Goal: Information Seeking & Learning: Learn about a topic

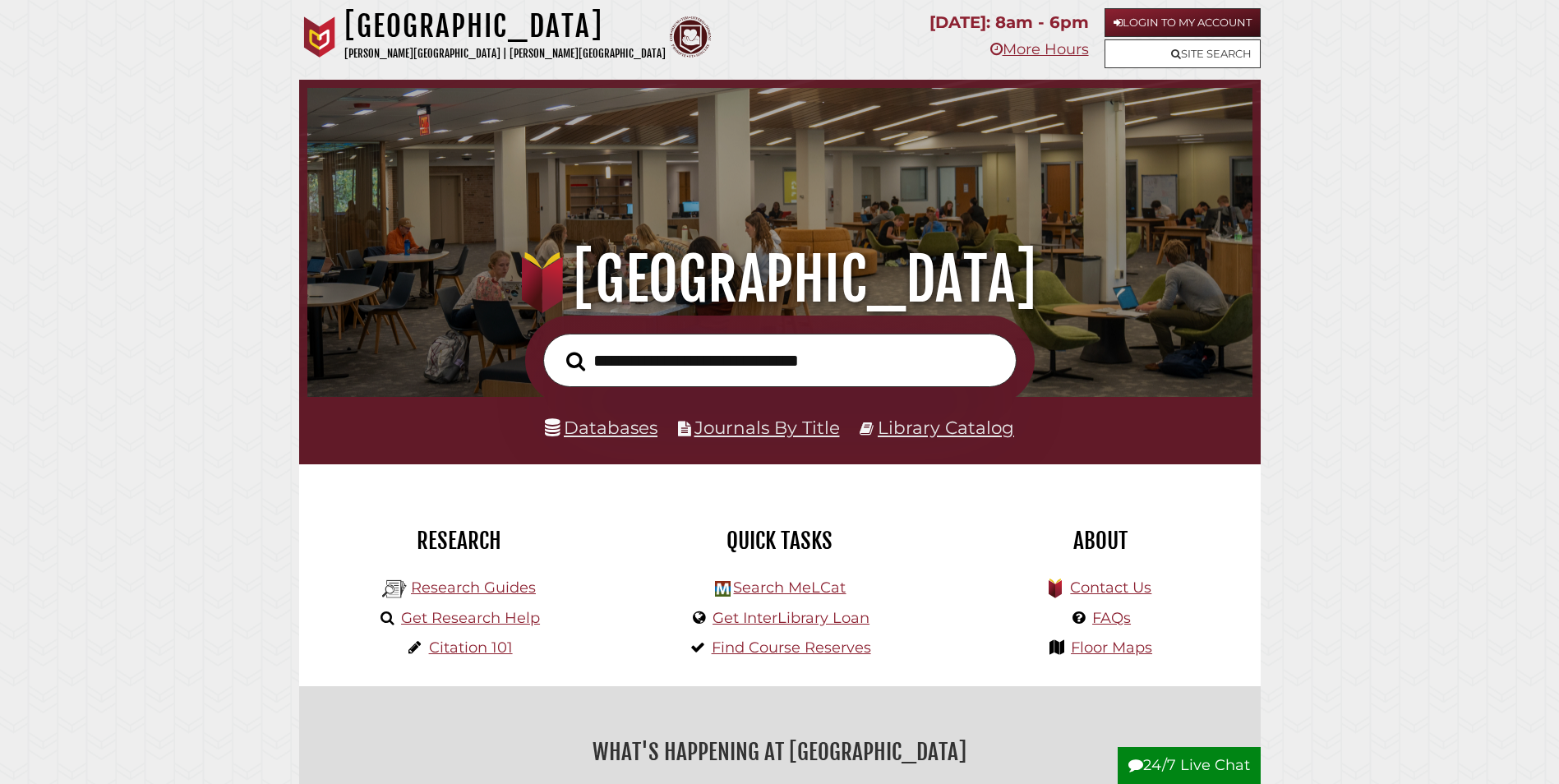
scroll to position [312, 937]
click at [594, 428] on link "Databases" at bounding box center [600, 427] width 113 height 21
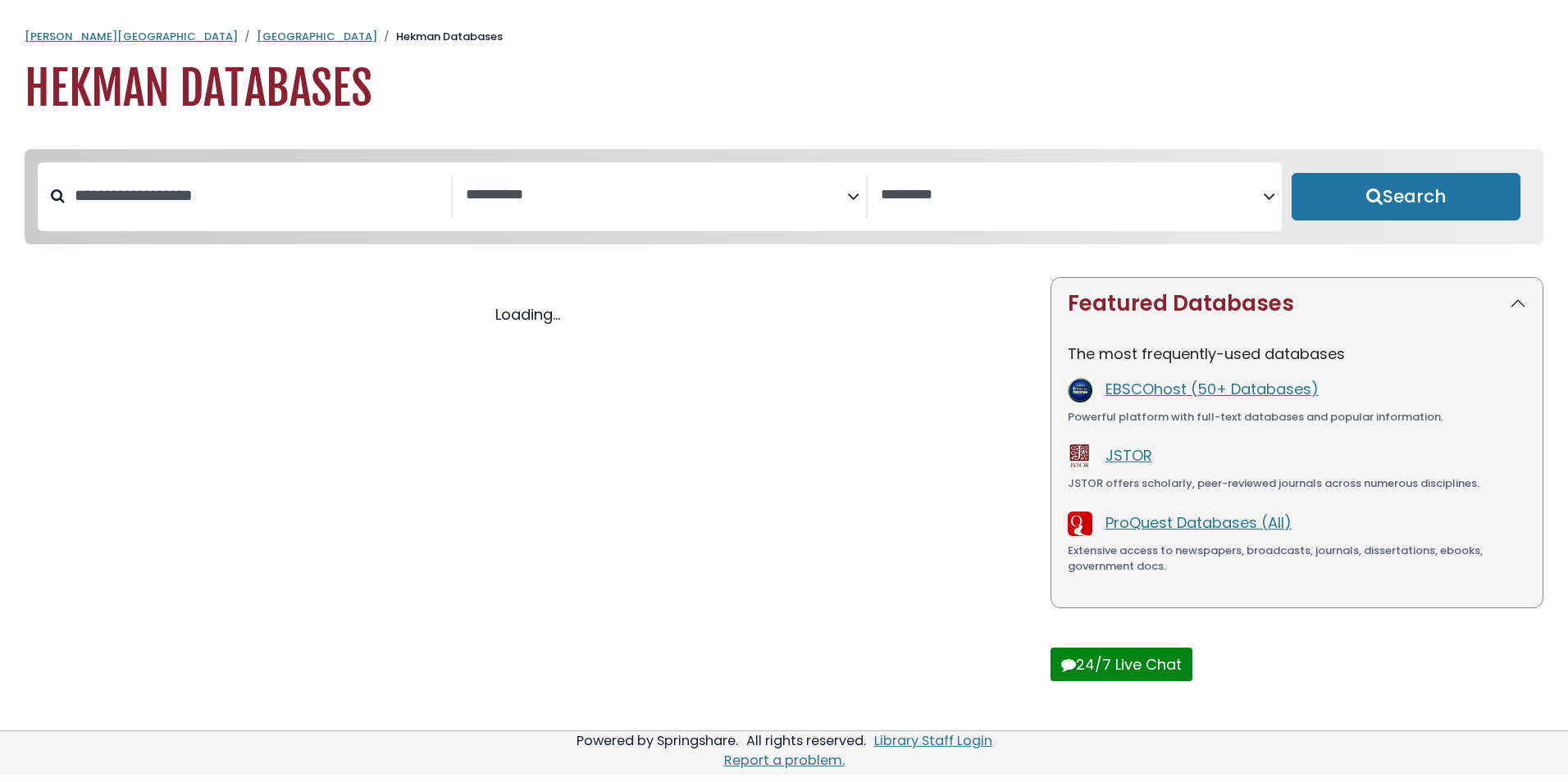
select select "Database Subject Filter"
select select "Database Vendors Filter"
select select "Database Subject Filter"
select select "Database Vendors Filter"
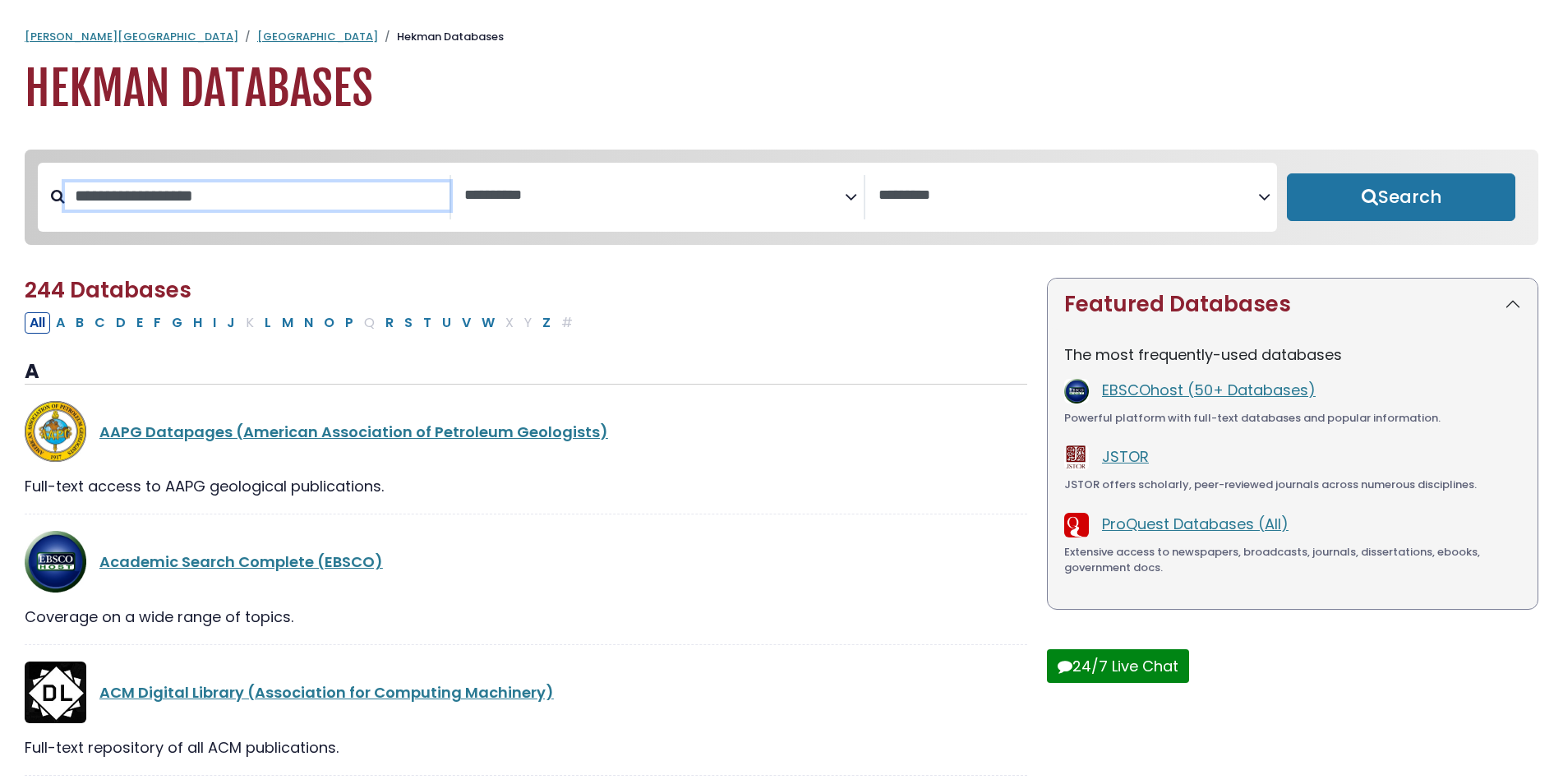
click at [163, 202] on input "Search database by title or keyword" at bounding box center [257, 196] width 384 height 27
type input "****"
click at [1287, 174] on button "Search" at bounding box center [1401, 197] width 229 height 47
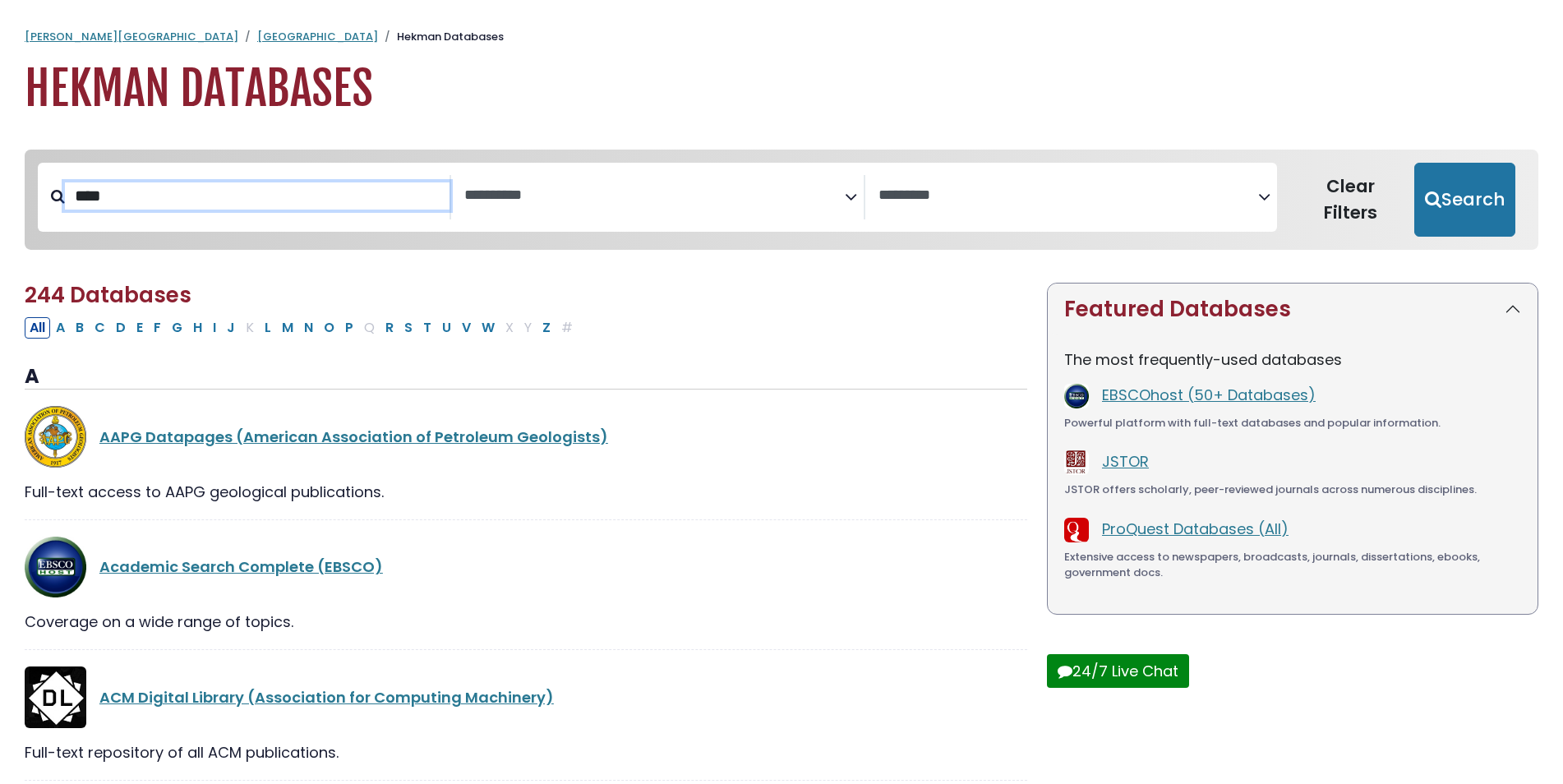
select select "Database Subject Filter"
select select "Database Vendors Filter"
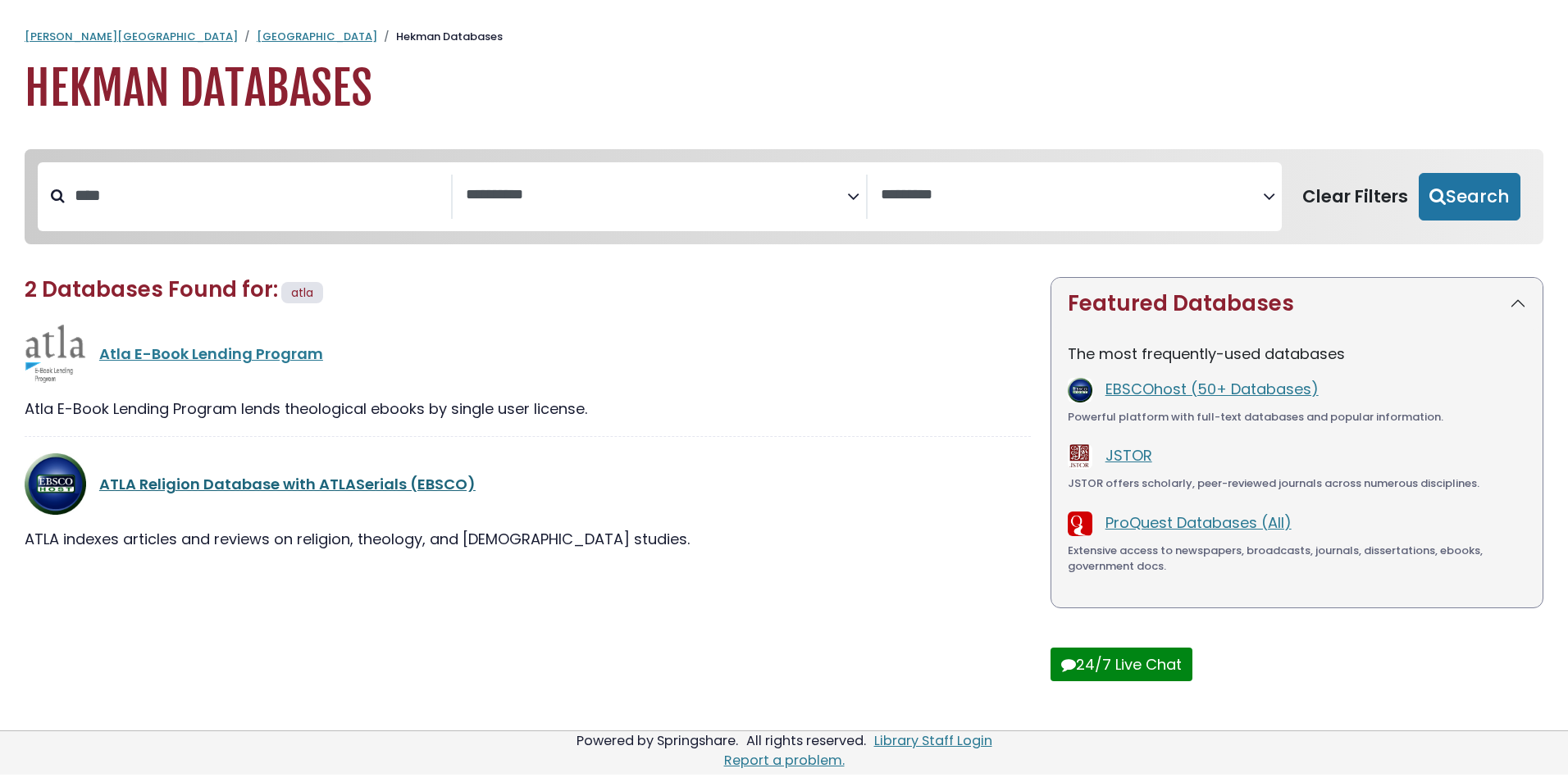
click at [246, 487] on link "ATLA Religion Database with ATLASerials (EBSCO)" at bounding box center [286, 484] width 376 height 20
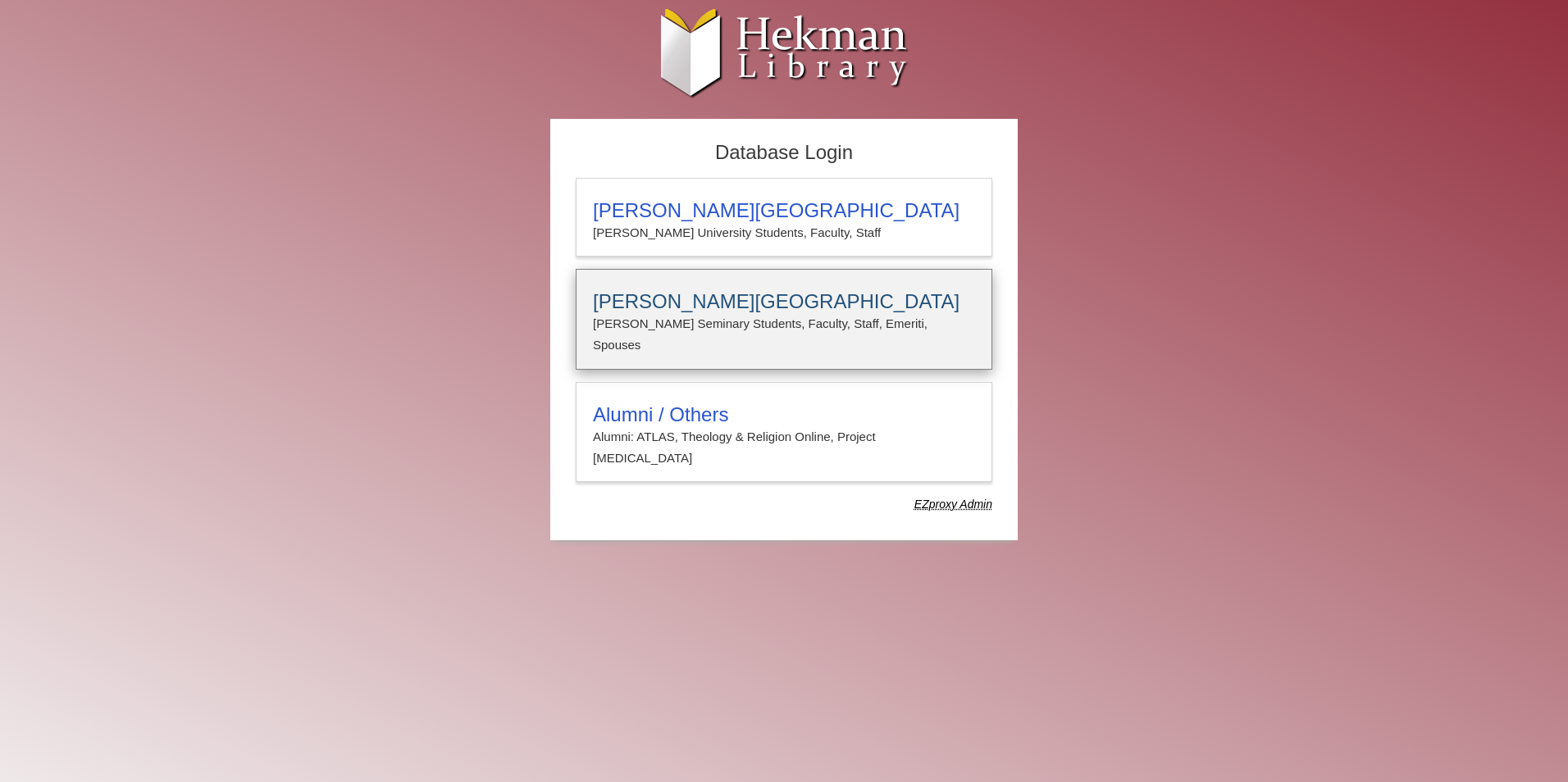
type input "**********"
click at [724, 308] on h3 "Calvin Theological Seminary" at bounding box center [784, 301] width 382 height 23
